Goal: Navigation & Orientation: Find specific page/section

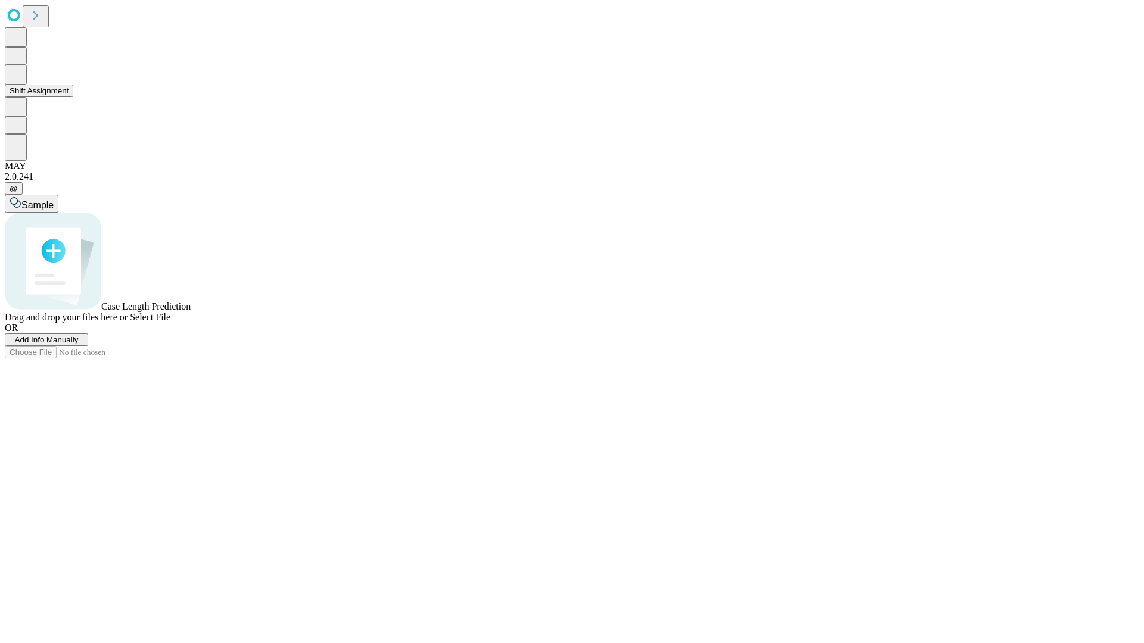
click at [73, 97] on button "Shift Assignment" at bounding box center [39, 91] width 69 height 13
